Goal: Information Seeking & Learning: Understand process/instructions

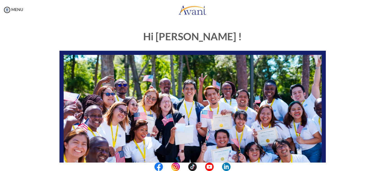
scroll to position [142, 0]
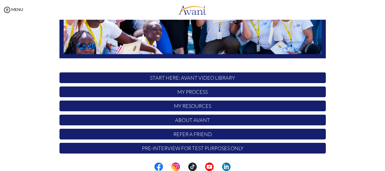
click at [188, 93] on p "My Process" at bounding box center [193, 92] width 267 height 11
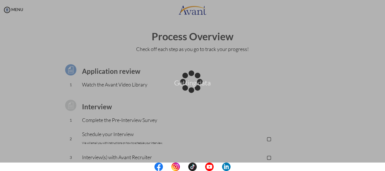
scroll to position [0, 0]
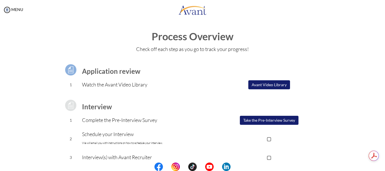
click at [263, 83] on button "Avant Video Library" at bounding box center [270, 84] width 42 height 9
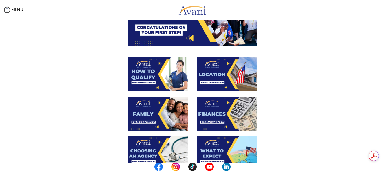
scroll to position [85, 0]
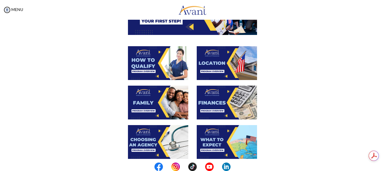
click at [212, 102] on img at bounding box center [227, 103] width 60 height 34
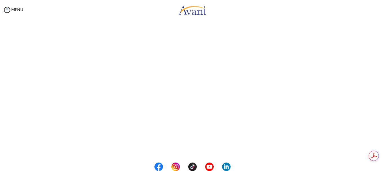
scroll to position [78, 0]
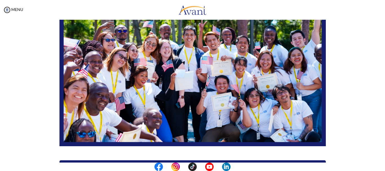
scroll to position [142, 0]
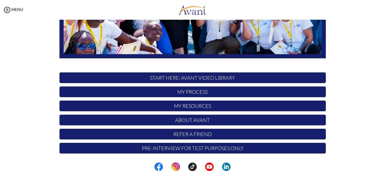
click at [177, 91] on p "My Process" at bounding box center [193, 92] width 267 height 11
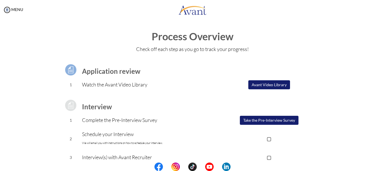
click at [267, 85] on button "Avant Video Library" at bounding box center [270, 84] width 42 height 9
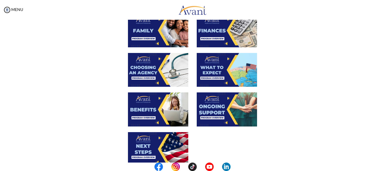
scroll to position [169, 0]
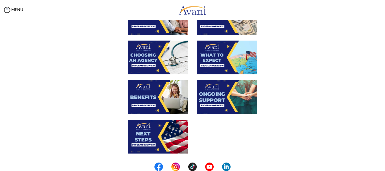
click at [152, 98] on img at bounding box center [158, 97] width 60 height 34
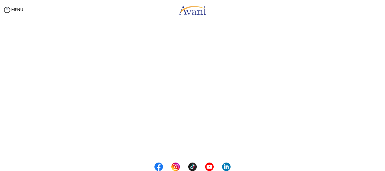
scroll to position [113, 0]
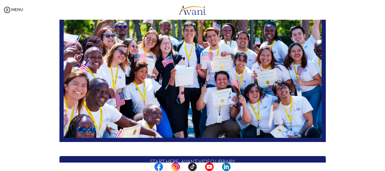
scroll to position [142, 0]
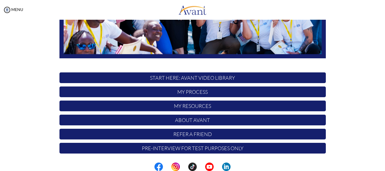
click at [185, 93] on p "My Process" at bounding box center [193, 92] width 267 height 11
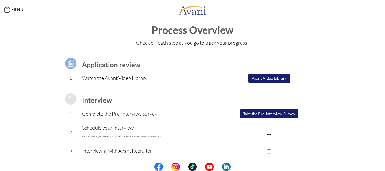
scroll to position [0, 0]
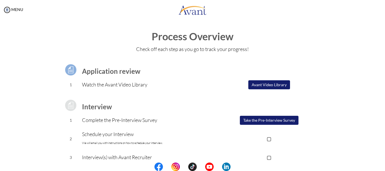
click at [268, 138] on p "▢" at bounding box center [269, 139] width 113 height 8
click at [100, 136] on p "Schedule your Interview We will email you with instructions on how to schedule …" at bounding box center [147, 138] width 131 height 17
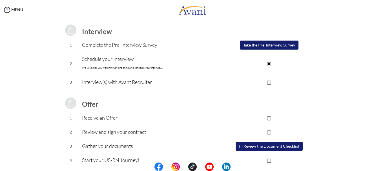
scroll to position [85, 0]
